Goal: Transaction & Acquisition: Book appointment/travel/reservation

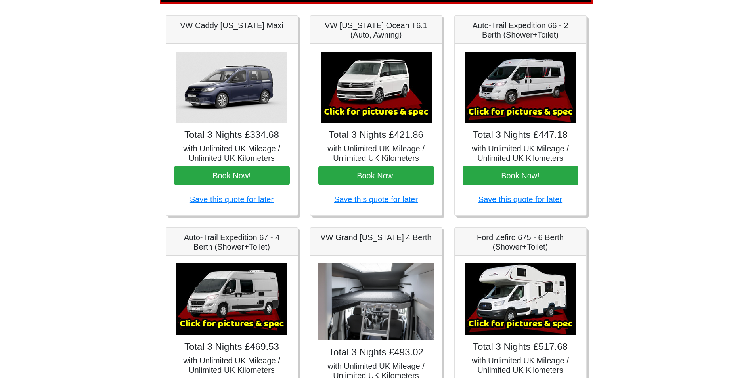
scroll to position [119, 0]
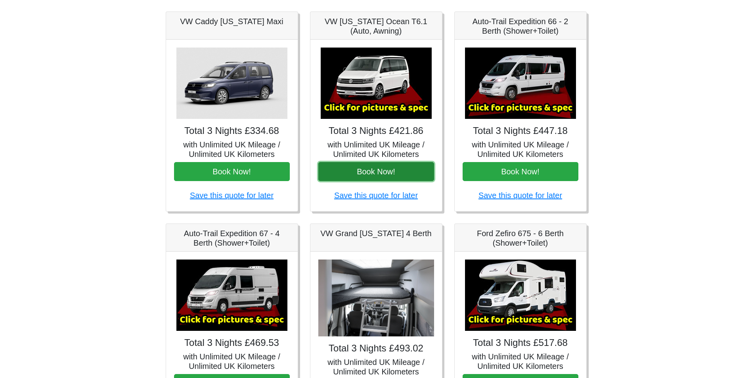
click at [373, 170] on button "Book Now!" at bounding box center [376, 171] width 116 height 19
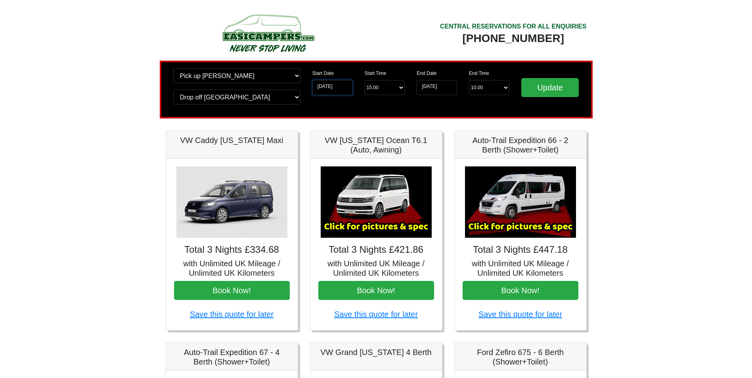
click at [331, 86] on input "26-09-2025" at bounding box center [332, 87] width 40 height 15
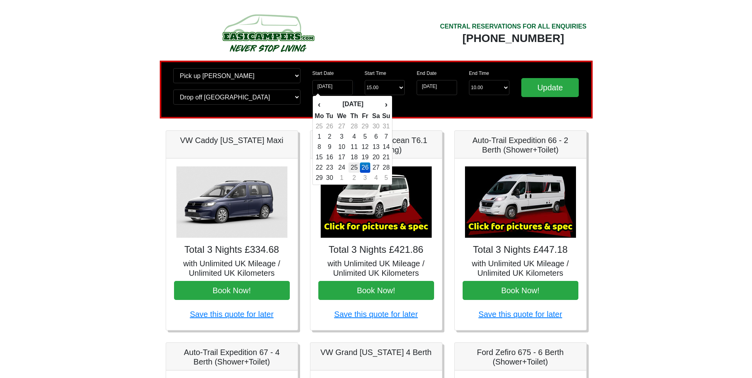
click at [358, 169] on td "25" at bounding box center [355, 168] width 12 height 10
type input "25-09-2025"
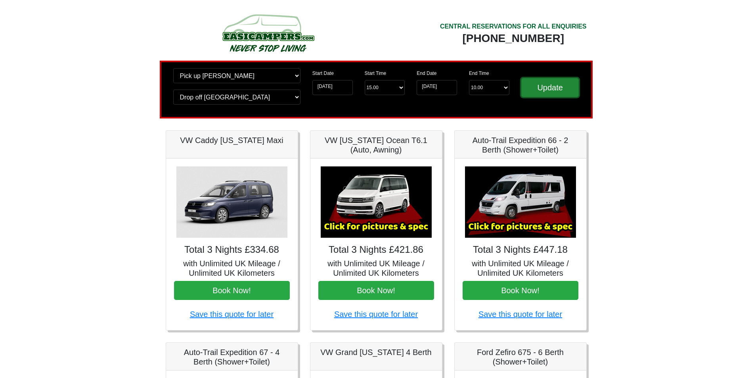
click at [554, 84] on input "Update" at bounding box center [550, 87] width 58 height 19
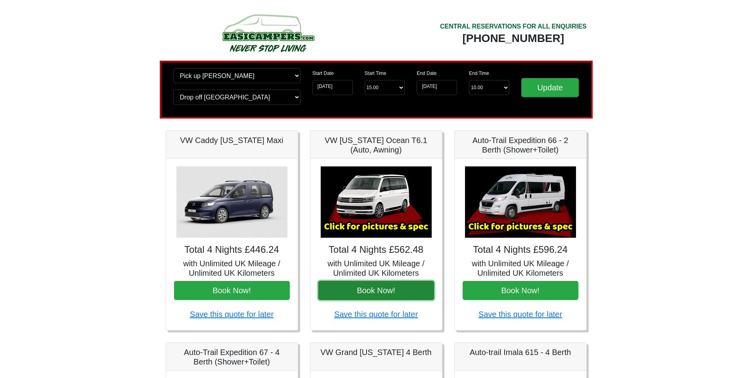
click at [379, 294] on button "Book Now!" at bounding box center [376, 290] width 116 height 19
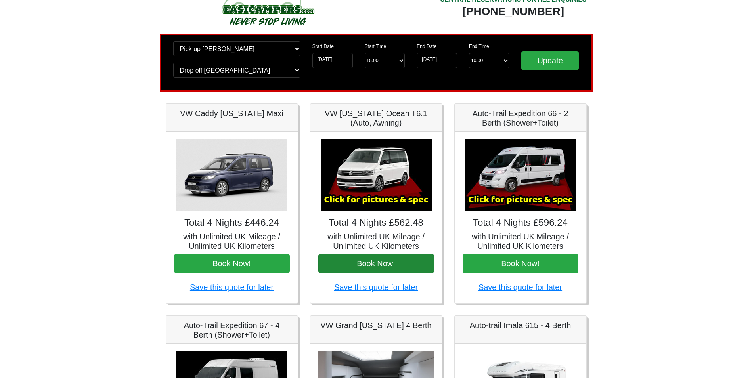
scroll to position [40, 0]
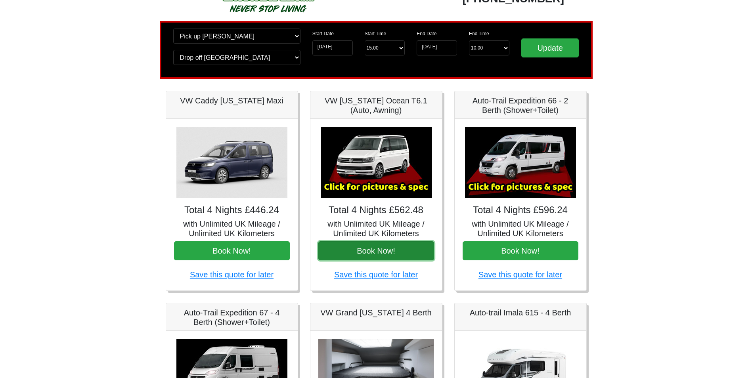
click at [375, 252] on button "Book Now!" at bounding box center [376, 251] width 116 height 19
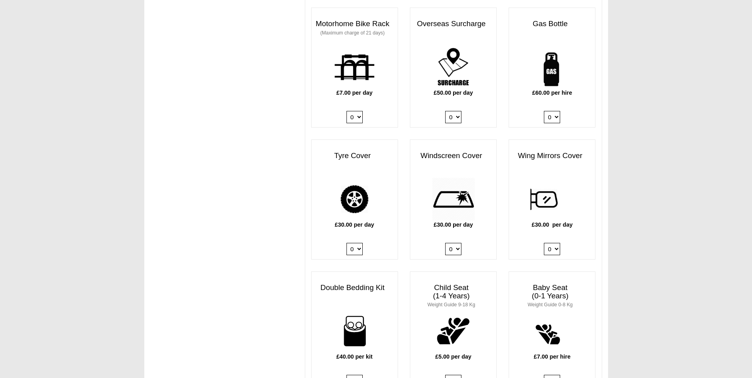
scroll to position [595, 0]
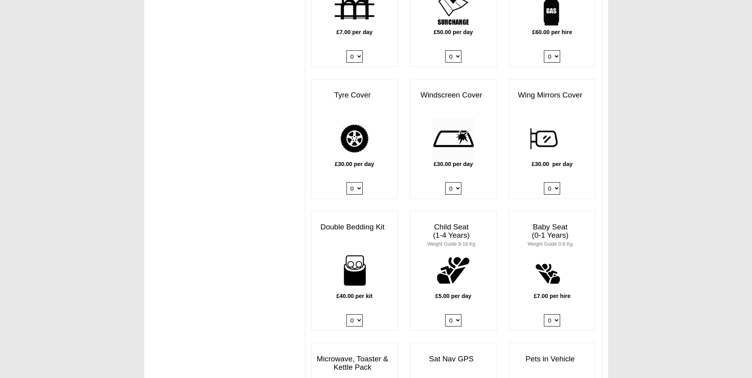
click at [458, 190] on select "0 1" at bounding box center [453, 188] width 16 height 12
click at [493, 182] on div "£30.00 per day 0 1" at bounding box center [453, 158] width 86 height 82
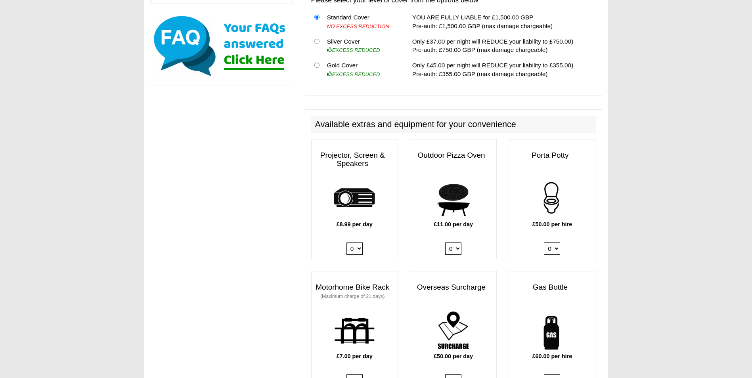
scroll to position [350, 0]
